Goal: Purchase product/service

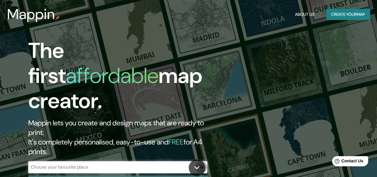
click at [203, 163] on icon "button" at bounding box center [200, 166] width 7 height 7
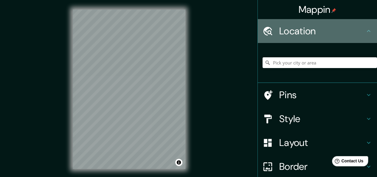
click at [306, 28] on h4 "Location" at bounding box center [322, 31] width 86 height 12
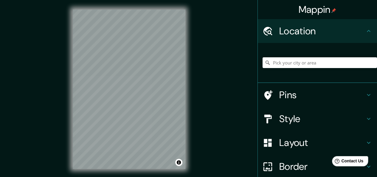
click at [365, 31] on icon at bounding box center [368, 30] width 7 height 7
click at [295, 61] on input "Pick your city or area" at bounding box center [319, 62] width 114 height 11
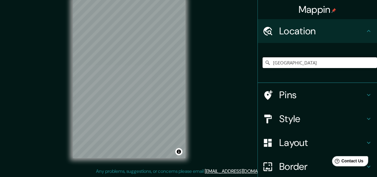
type input "[GEOGRAPHIC_DATA]"
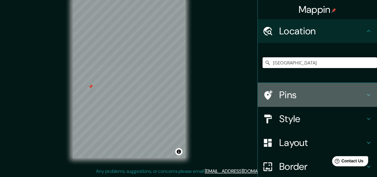
click at [367, 94] on icon at bounding box center [369, 95] width 4 height 2
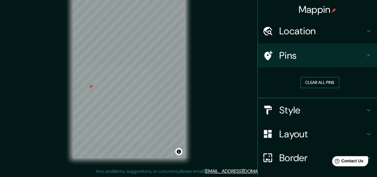
click at [320, 82] on button "Clear all pins" at bounding box center [319, 82] width 39 height 11
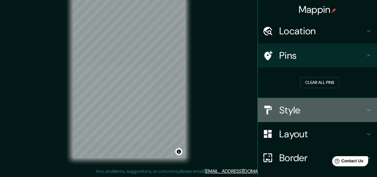
click at [365, 107] on icon at bounding box center [368, 109] width 7 height 7
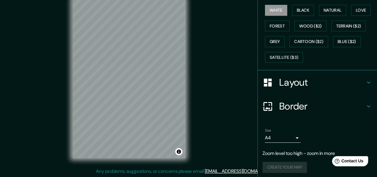
scroll to position [95, 0]
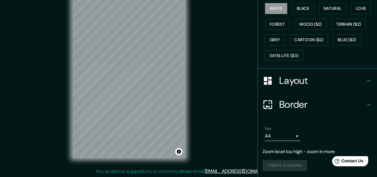
click at [192, 104] on div "© Mapbox © OpenStreetMap Improve this map" at bounding box center [129, 78] width 132 height 178
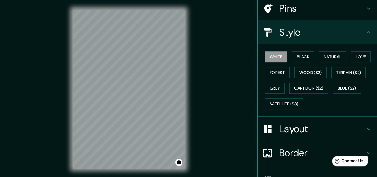
scroll to position [0, 0]
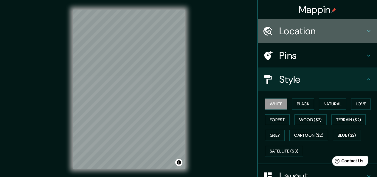
click at [311, 34] on h4 "Location" at bounding box center [322, 31] width 86 height 12
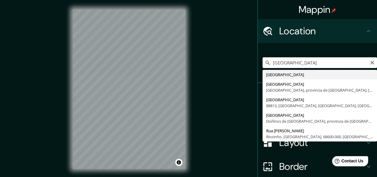
click at [305, 59] on input "[GEOGRAPHIC_DATA]" at bounding box center [319, 62] width 114 height 11
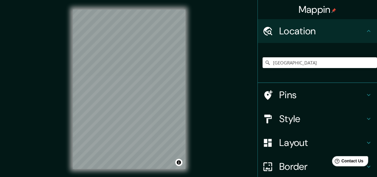
click at [240, 58] on div "Mappin Location [GEOGRAPHIC_DATA] [GEOGRAPHIC_DATA] [GEOGRAPHIC_DATA] [GEOGRAPH…" at bounding box center [188, 94] width 377 height 188
